Goal: Task Accomplishment & Management: Complete application form

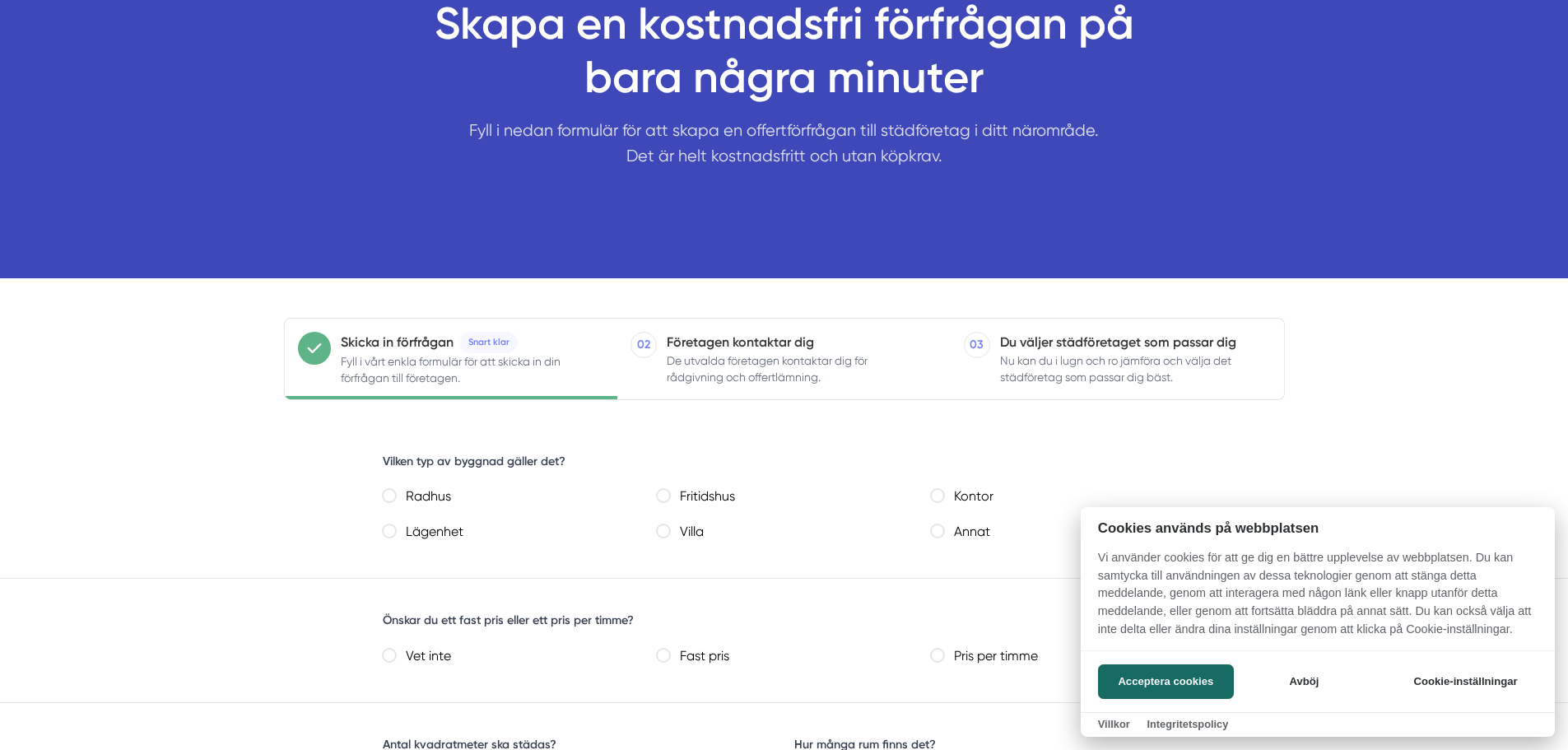
scroll to position [165, 0]
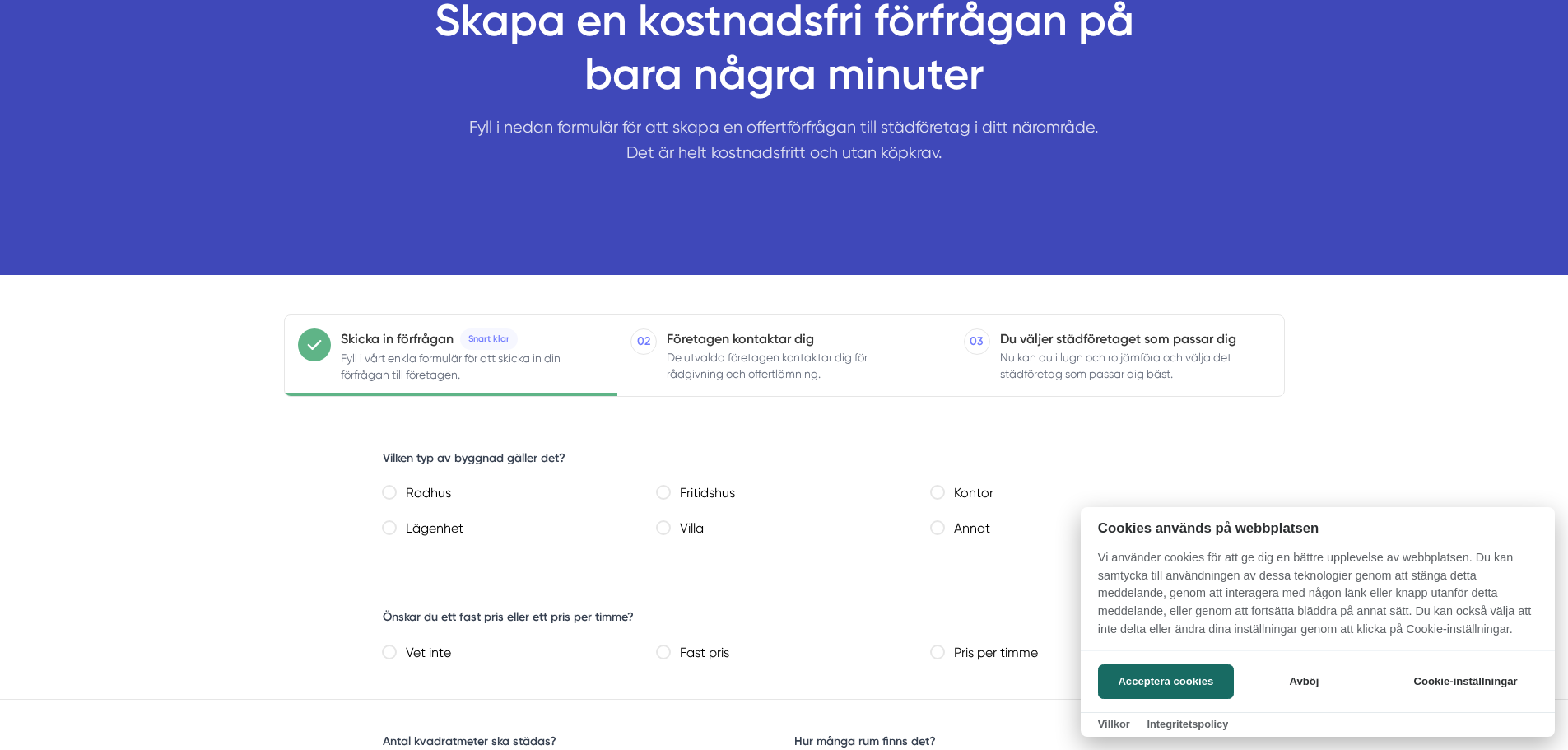
click at [394, 531] on div at bounding box center [784, 375] width 1568 height 750
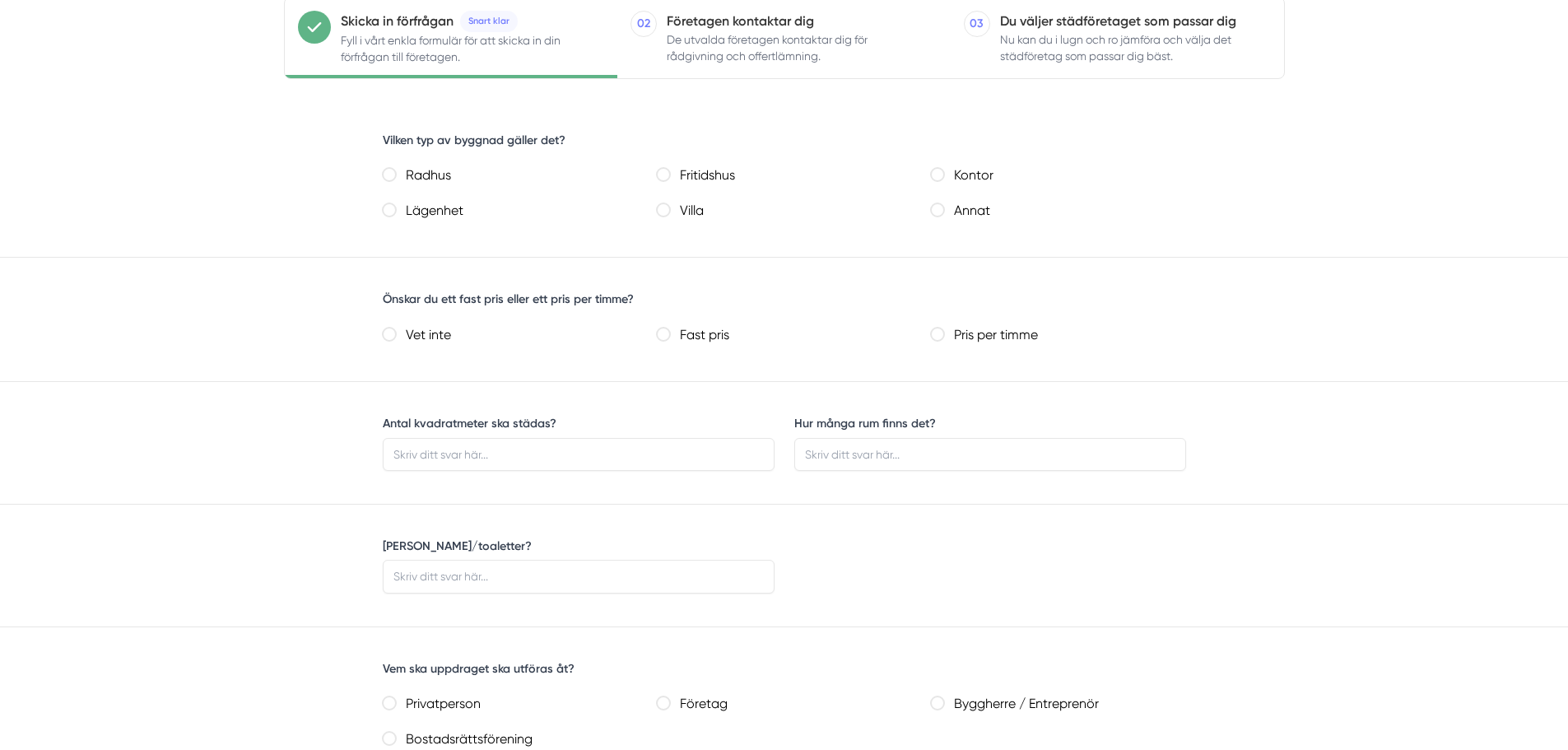
scroll to position [494, 0]
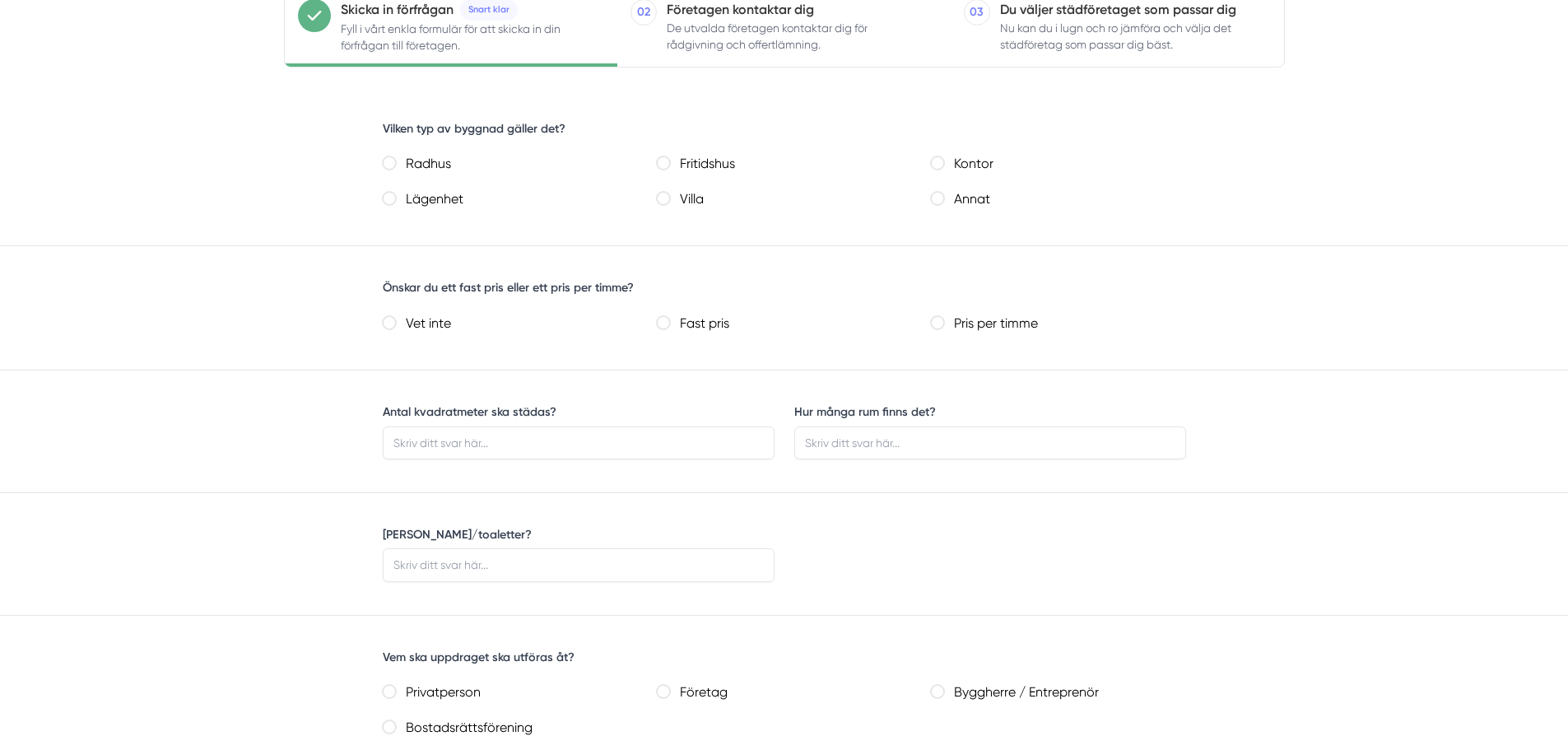
click at [385, 196] on lägenhet "Lägenhet" at bounding box center [389, 198] width 13 height 13
radio lägenhet "true"
click at [956, 324] on label "Pris per timme" at bounding box center [1065, 324] width 242 height 24
click at [944, 324] on timme "Pris per timme" at bounding box center [937, 323] width 13 height 13
radio timme "true"
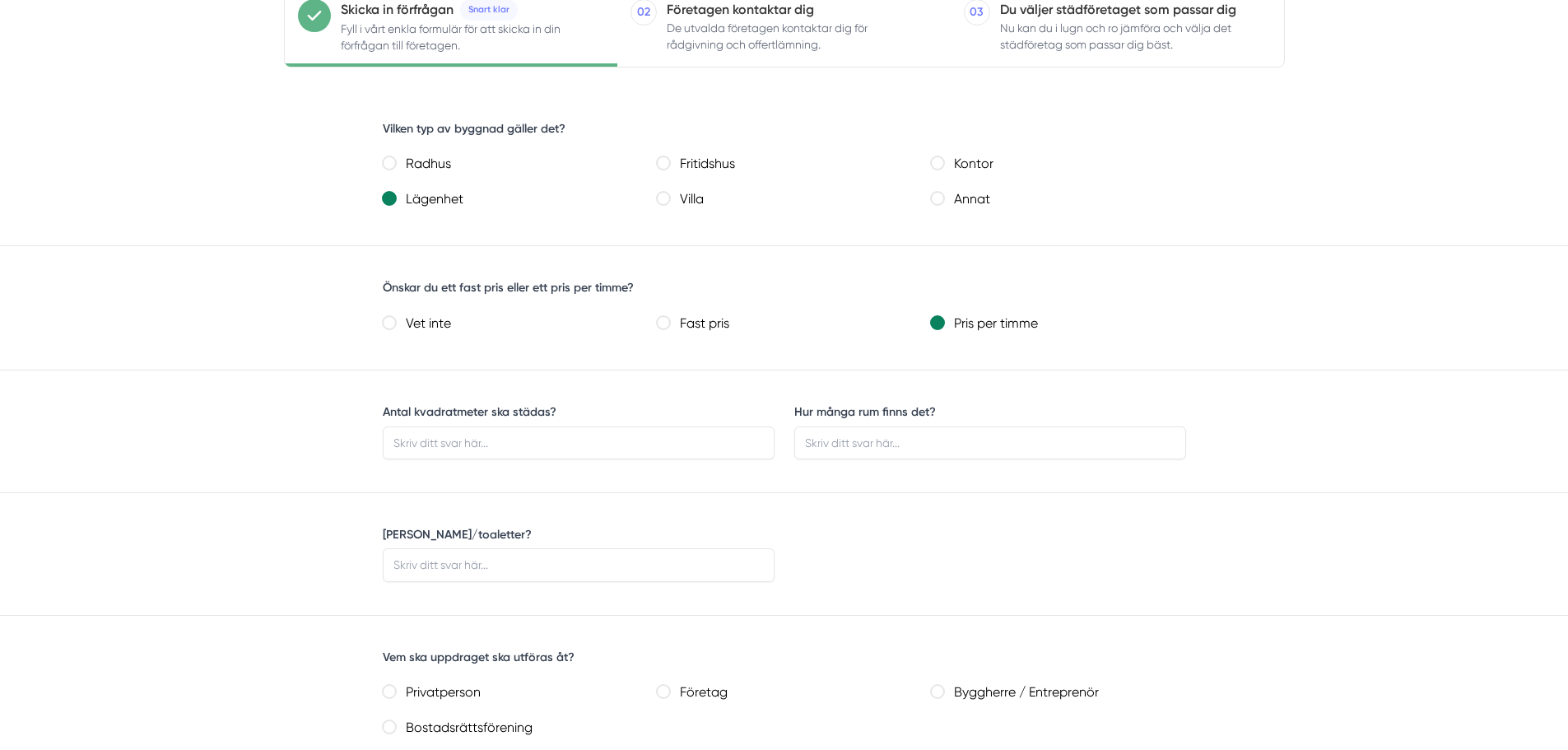
click at [662, 327] on pris "Fast pris" at bounding box center [663, 323] width 13 height 13
radio pris "true"
click at [567, 447] on input "Antal kvadratmeter ska städas?" at bounding box center [579, 443] width 392 height 33
type input "90"
click at [885, 450] on input "Hur många rum finns det?" at bounding box center [990, 443] width 392 height 33
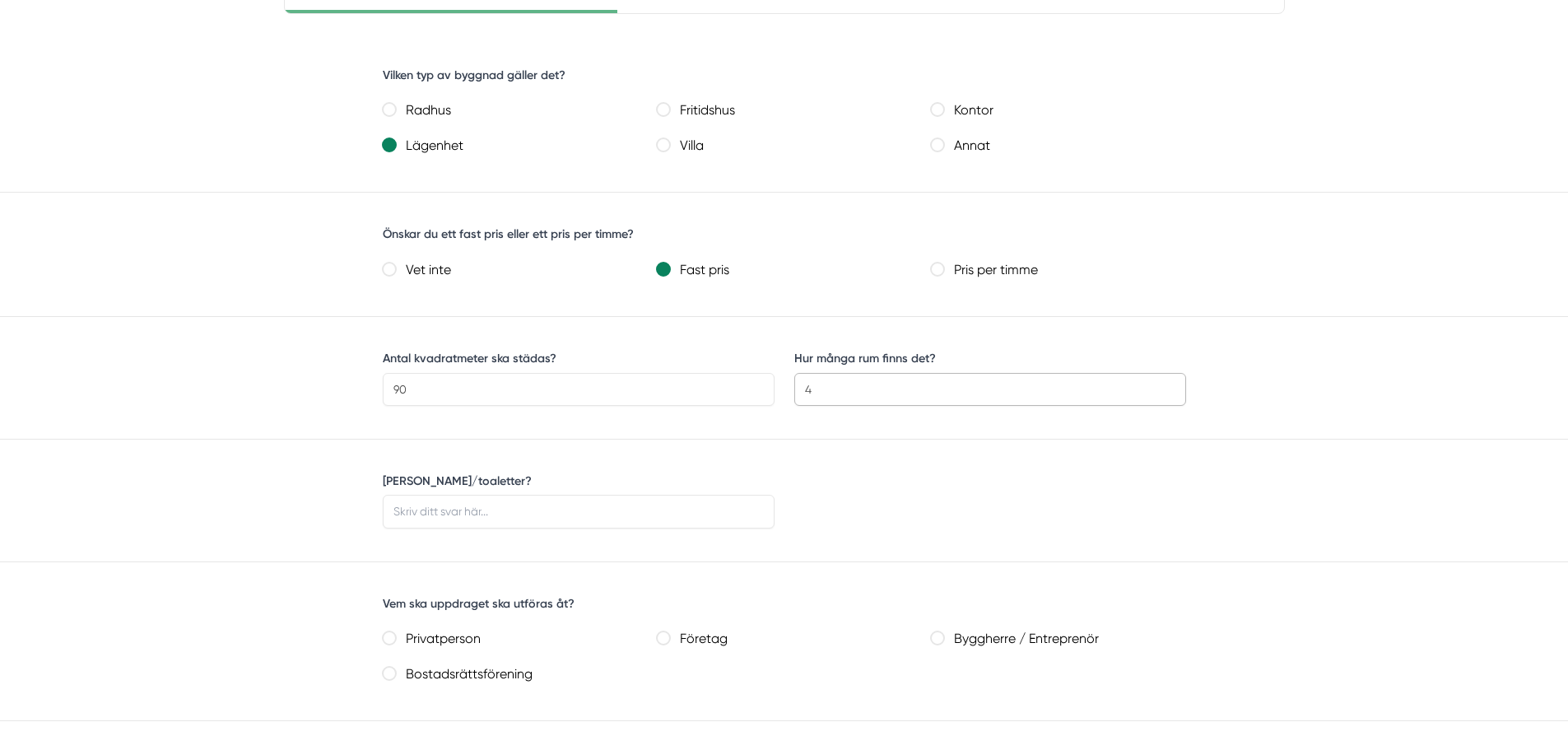
scroll to position [576, 0]
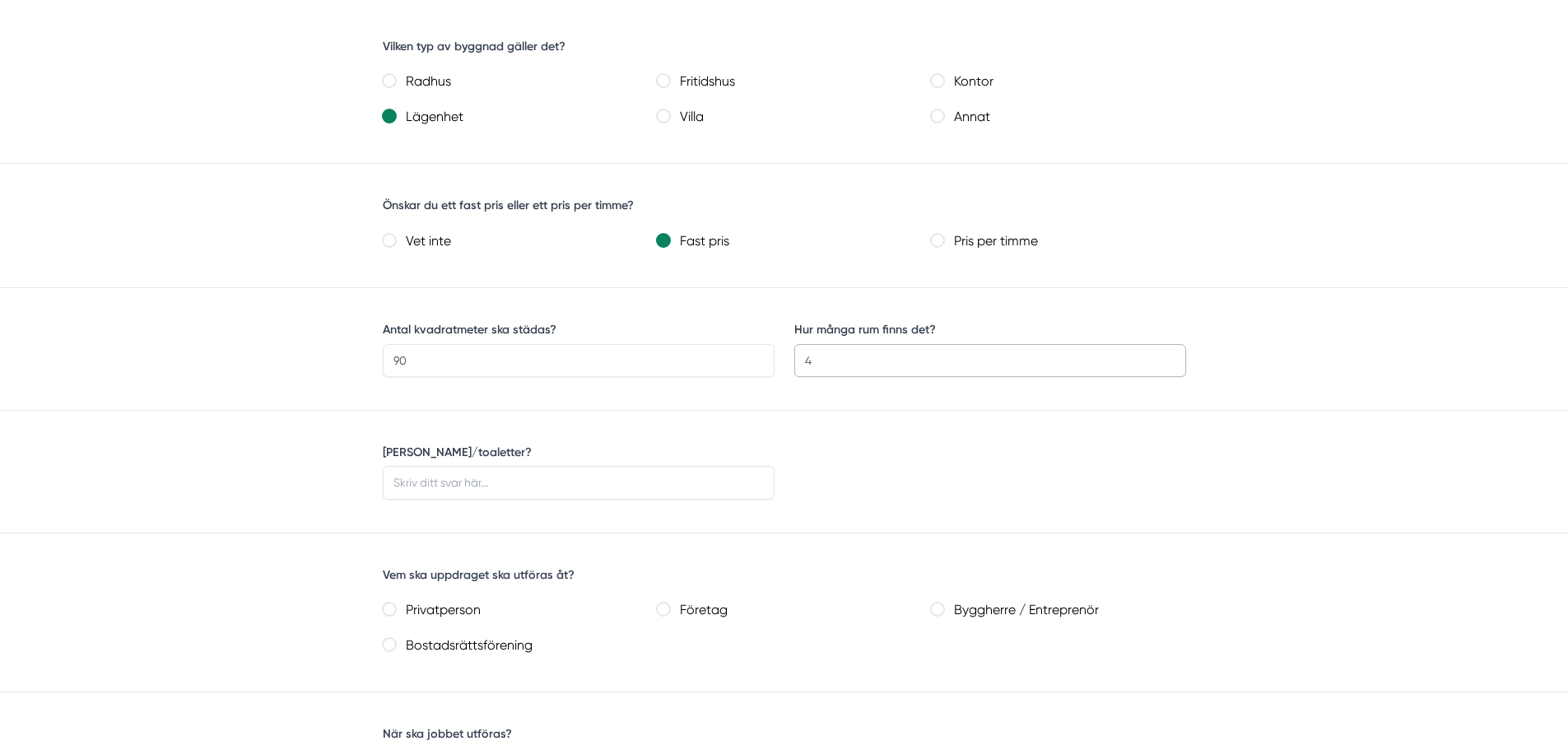
type input "4"
click at [521, 487] on input "[PERSON_NAME]/toaletter?" at bounding box center [579, 482] width 392 height 33
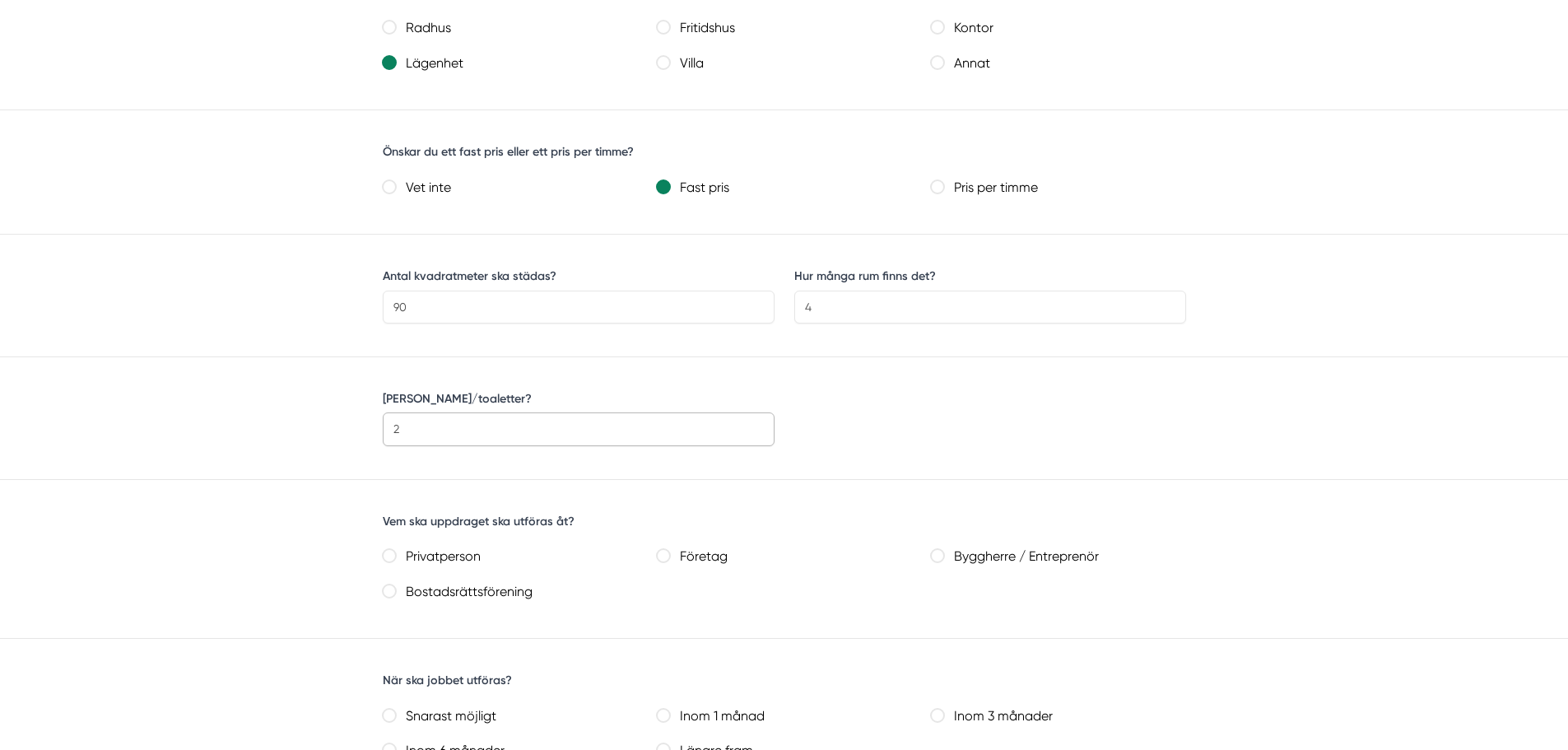
scroll to position [658, 0]
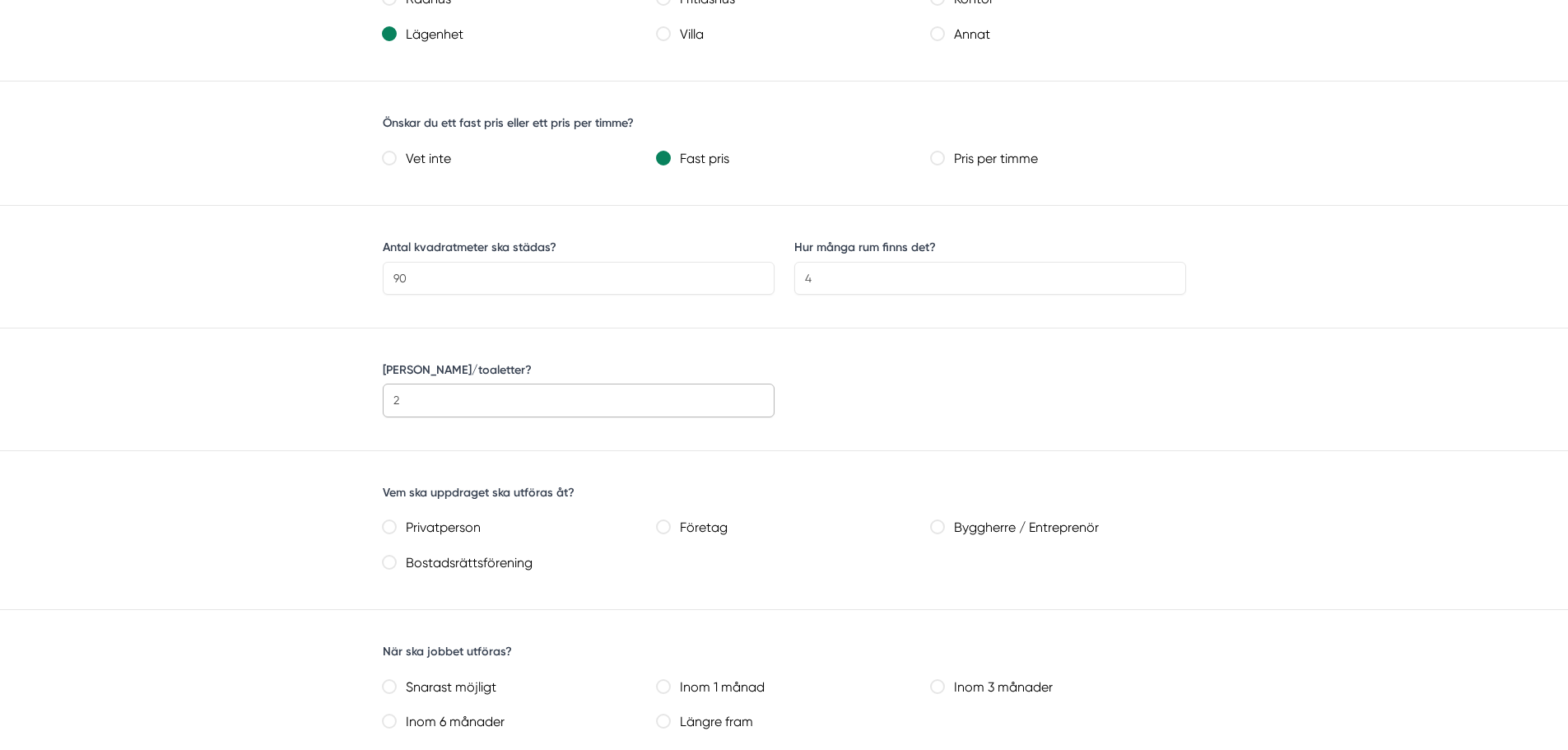
type input "2"
click at [397, 529] on label "Privatperson" at bounding box center [516, 528] width 242 height 24
click at [396, 529] on input "Privatperson" at bounding box center [389, 527] width 13 height 13
radio input "true"
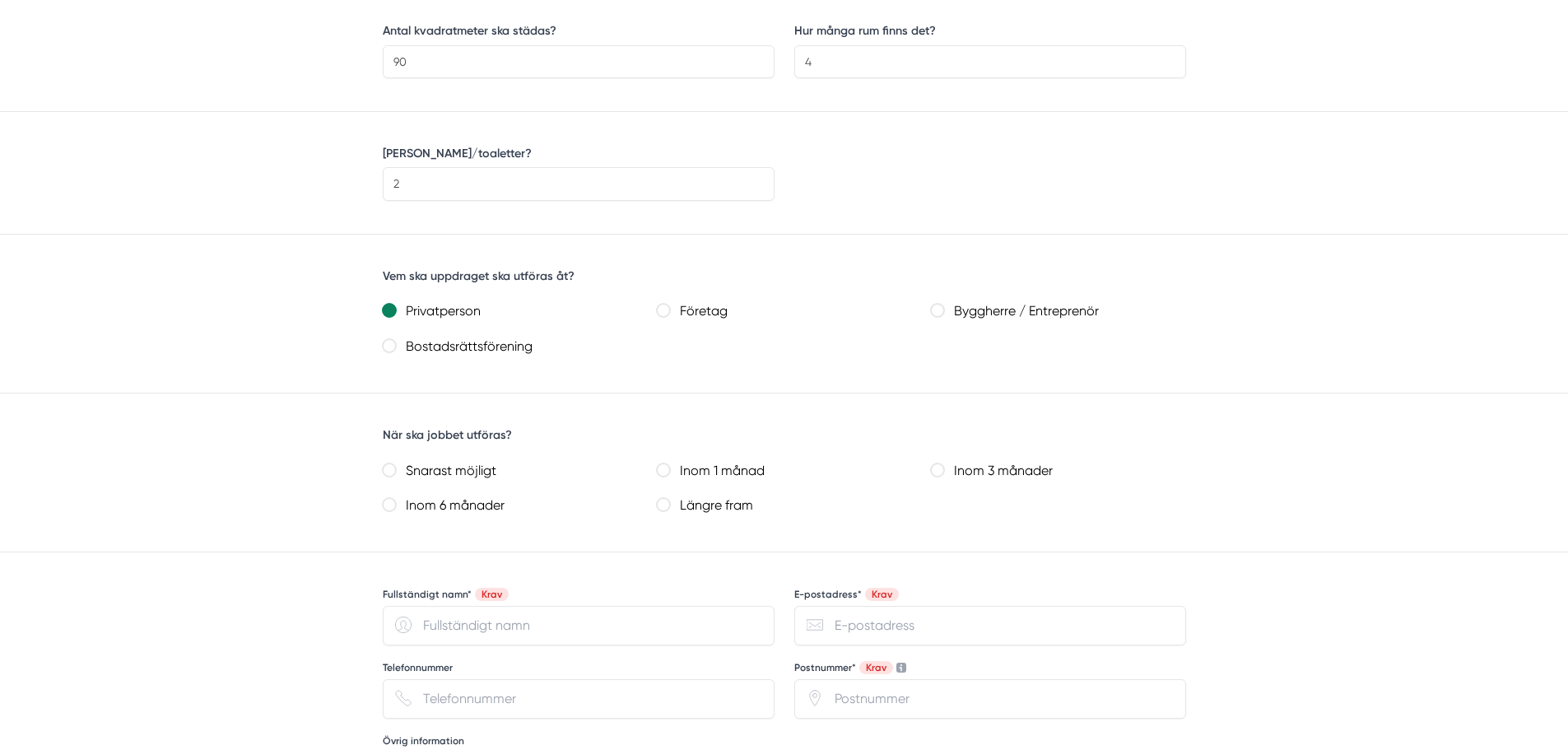
scroll to position [905, 0]
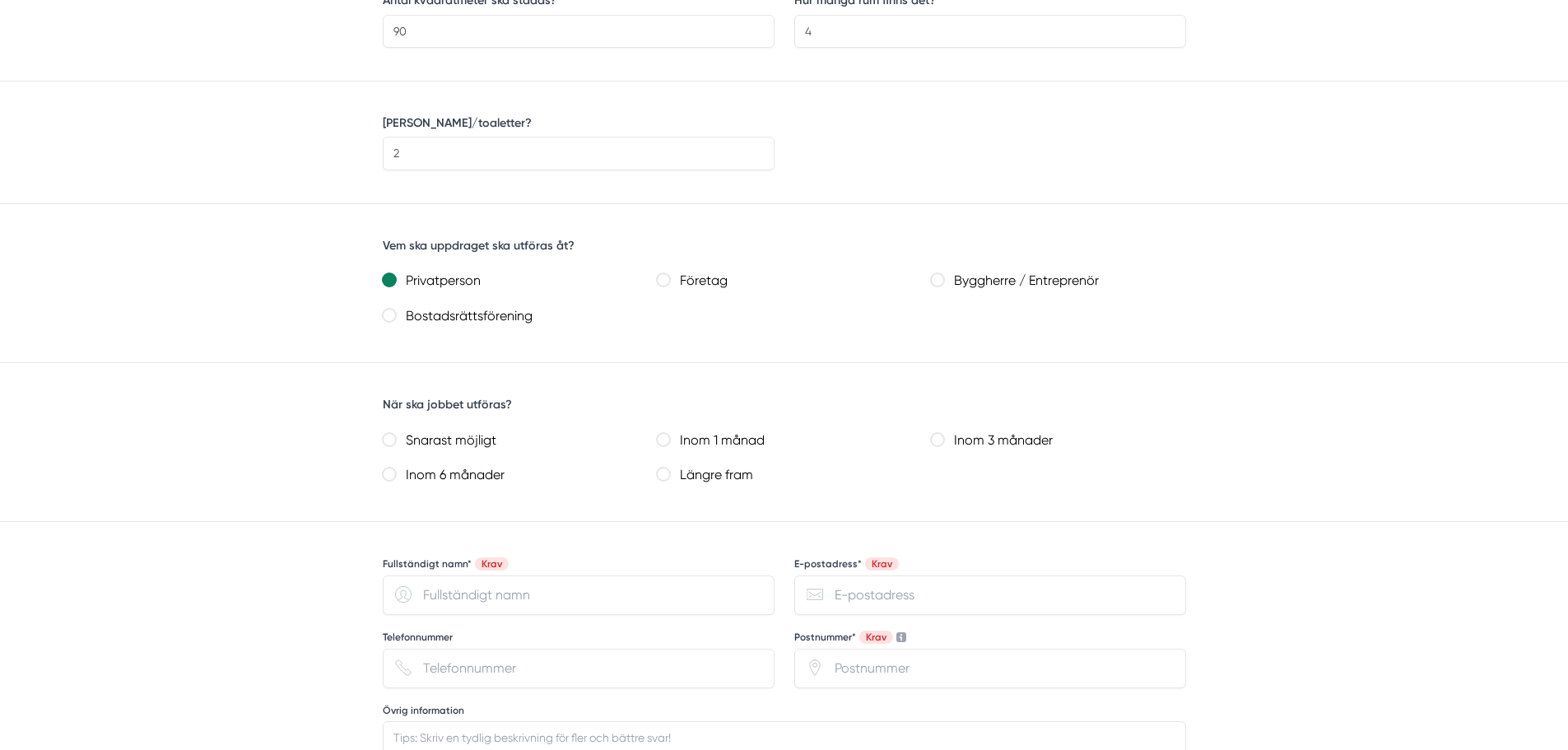
click at [400, 447] on label "Snarast möjligt" at bounding box center [516, 440] width 242 height 24
click at [396, 446] on möjligt "Snarast möjligt" at bounding box center [389, 439] width 13 height 13
radio möjligt "true"
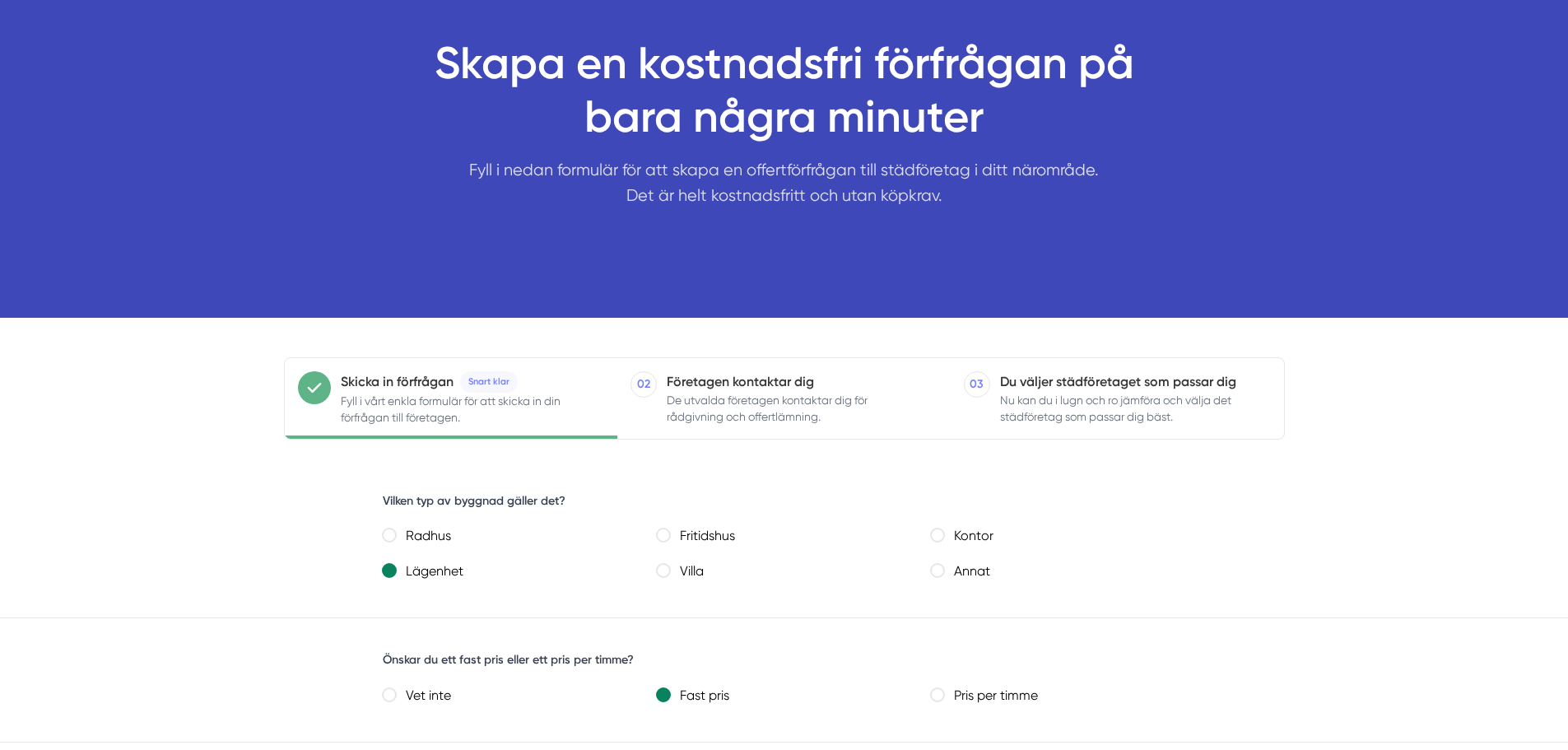
scroll to position [0, 0]
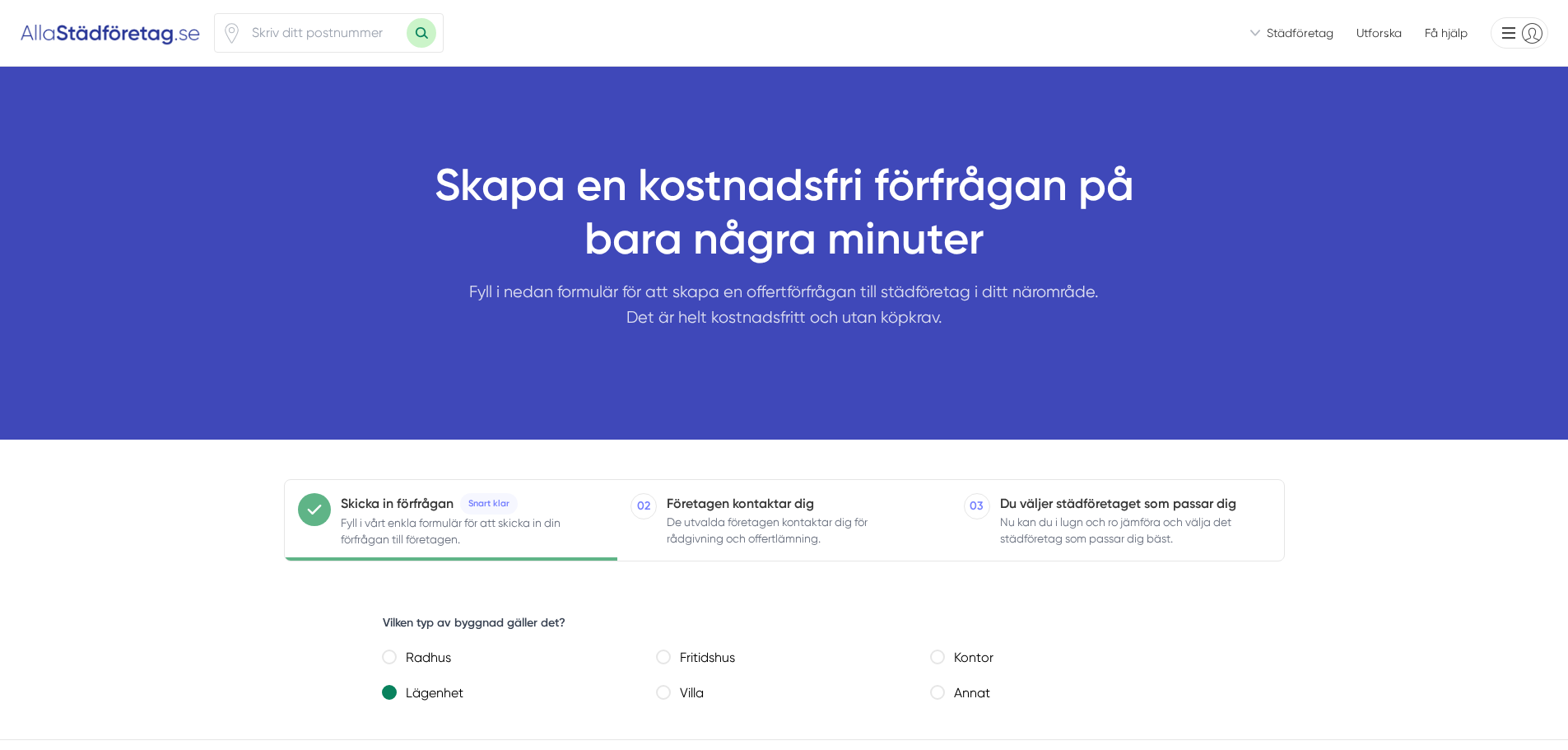
click at [139, 31] on img at bounding box center [110, 33] width 181 height 26
